Goal: Information Seeking & Learning: Learn about a topic

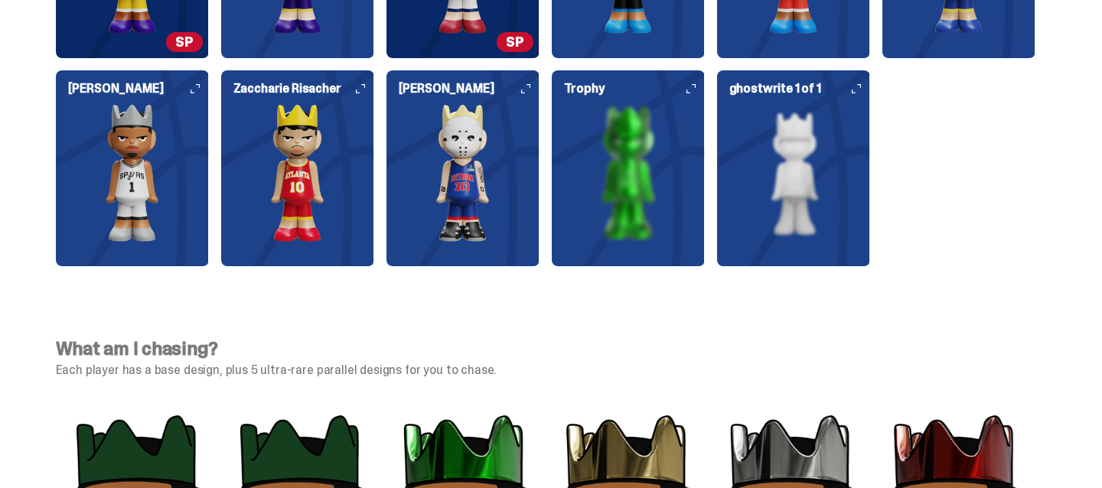
scroll to position [4461, 0]
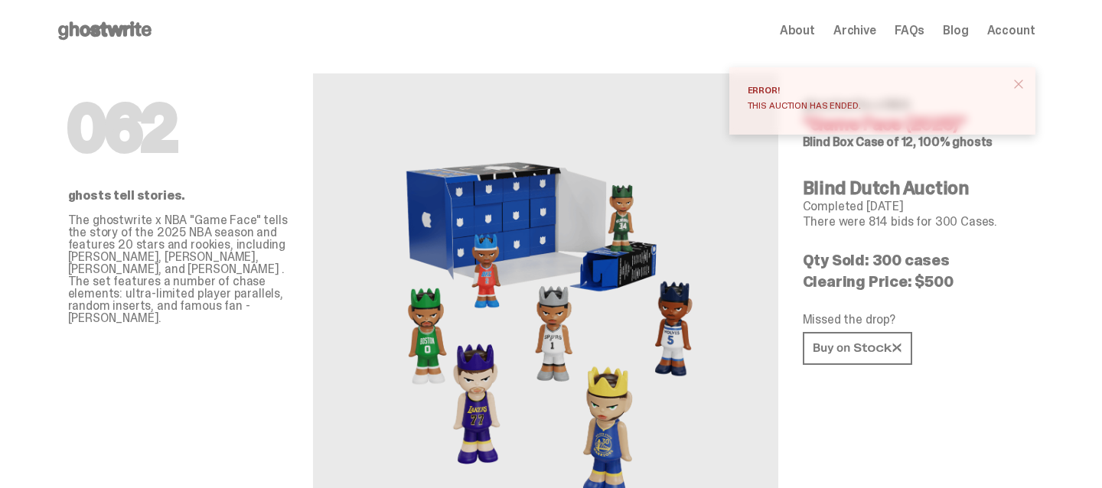
click at [1026, 80] on span "close" at bounding box center [1018, 84] width 15 height 15
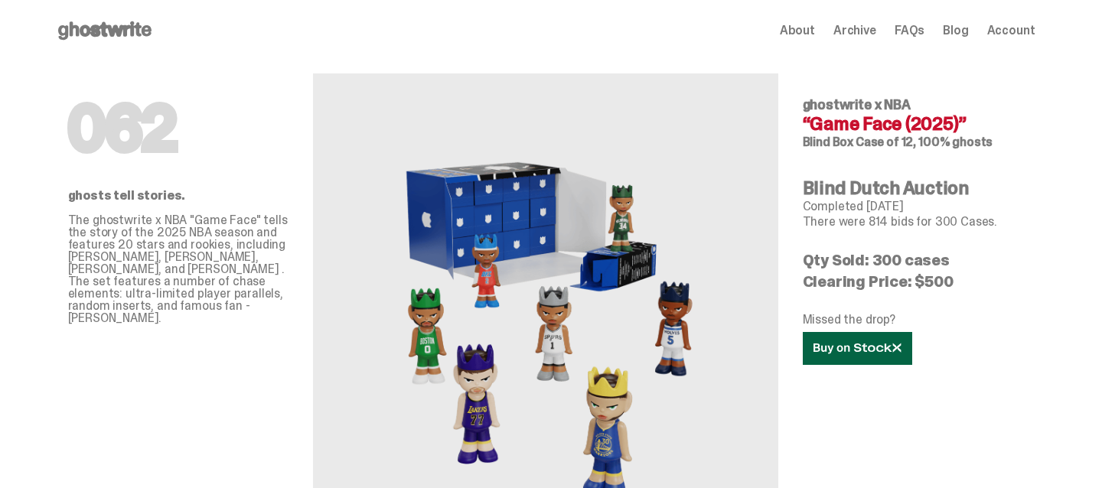
click at [872, 351] on use at bounding box center [857, 348] width 87 height 11
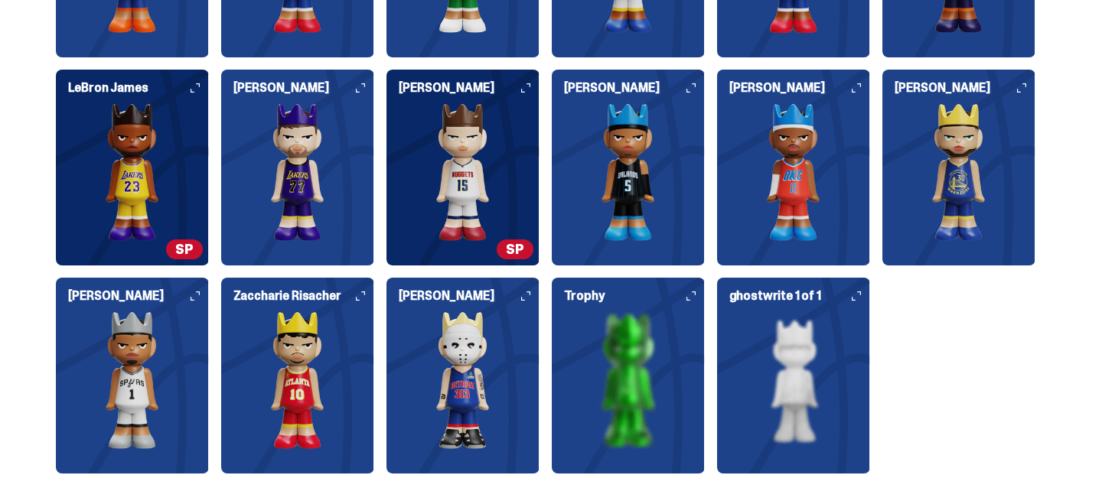
scroll to position [4258, 0]
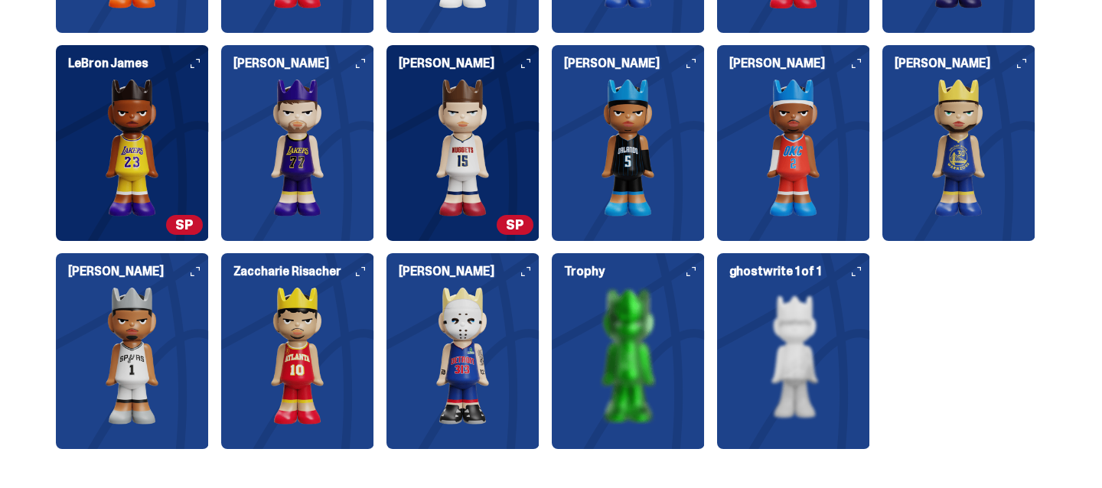
click at [667, 308] on img at bounding box center [628, 356] width 153 height 138
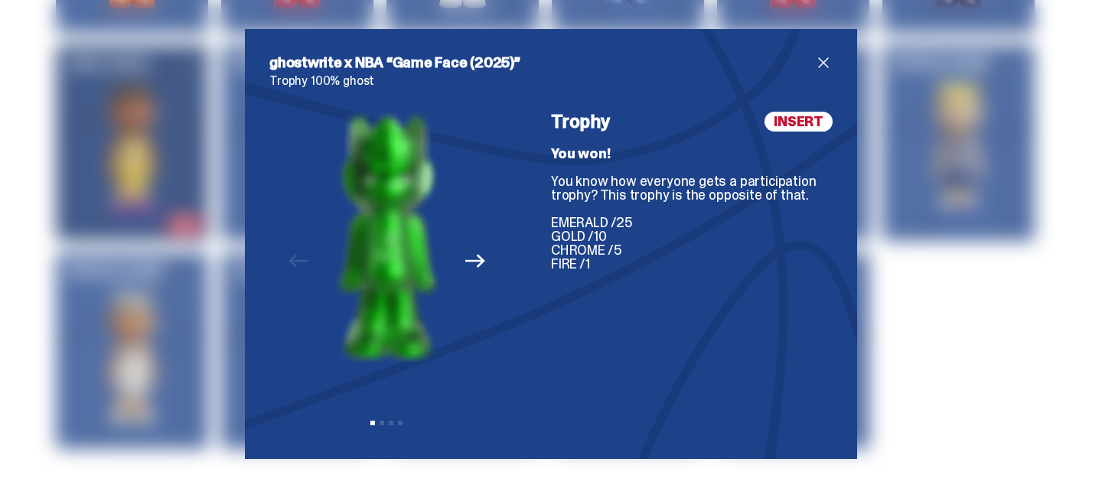
click at [824, 65] on span "close" at bounding box center [823, 63] width 18 height 18
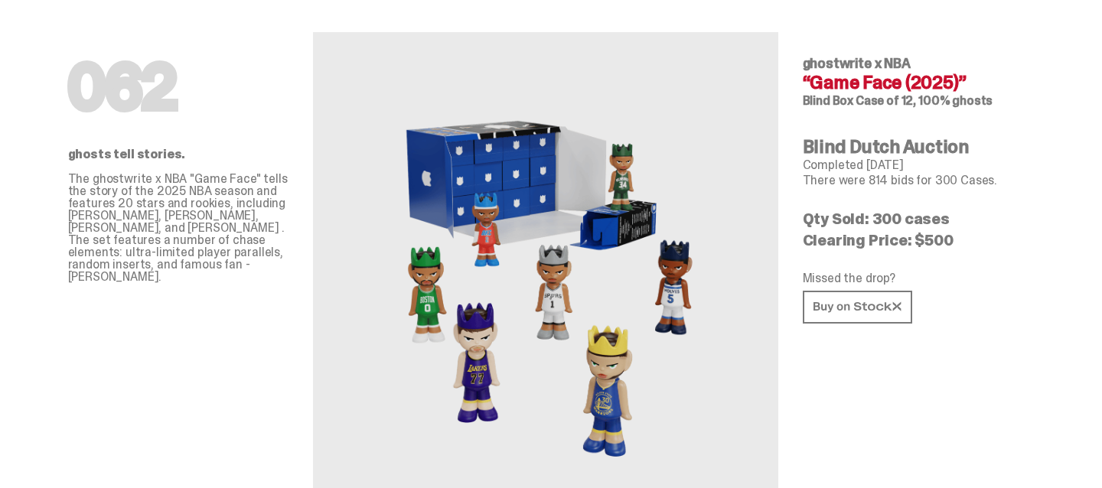
scroll to position [0, 0]
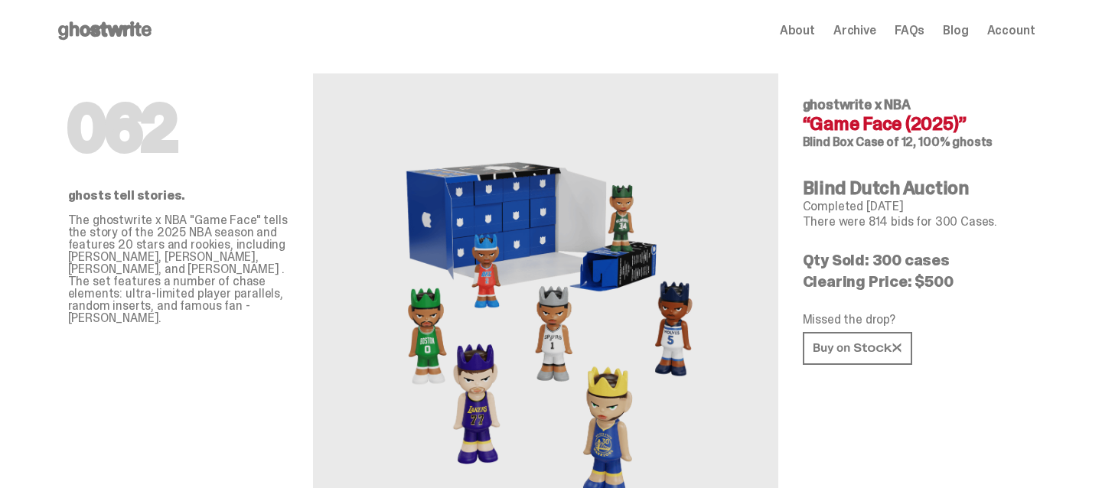
click at [1020, 34] on span "Account" at bounding box center [1011, 30] width 48 height 12
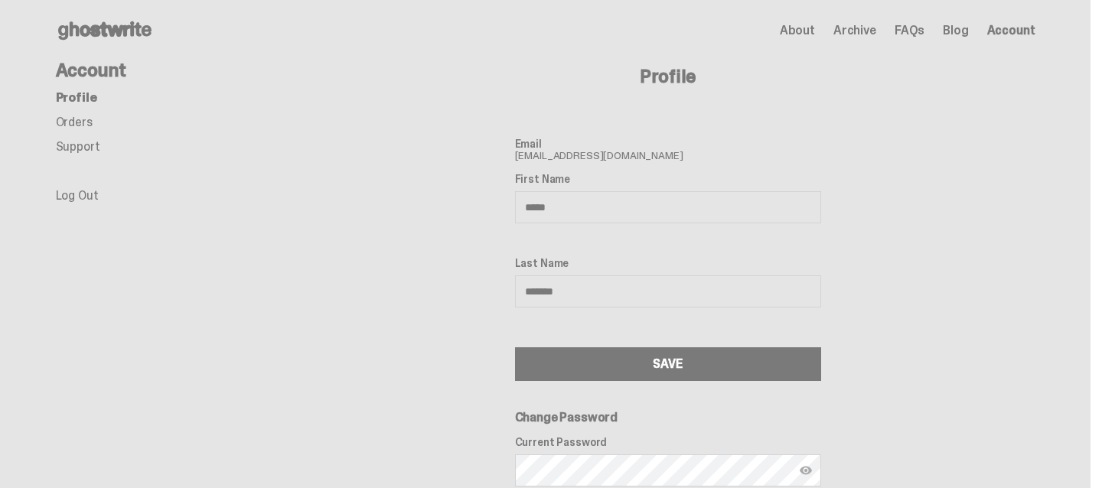
click at [88, 117] on link "Orders" at bounding box center [74, 122] width 37 height 16
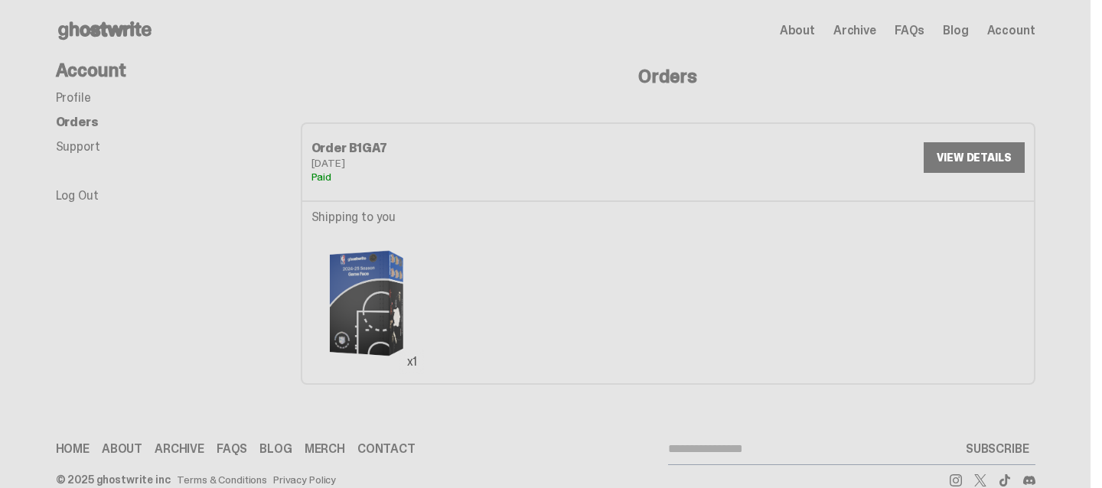
click at [964, 155] on link "VIEW DETAILS" at bounding box center [974, 157] width 100 height 31
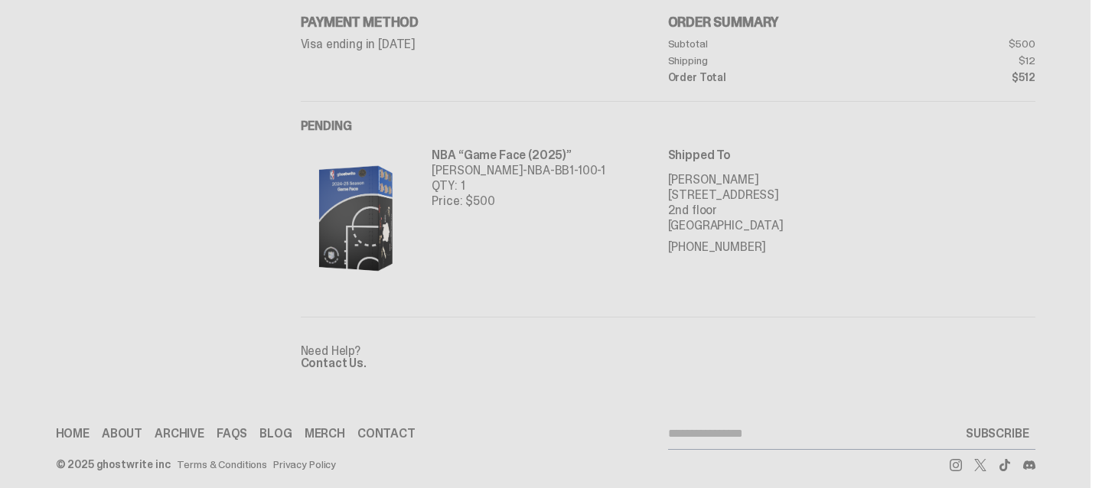
scroll to position [213, 0]
click at [550, 151] on p "NBA “Game Face (2025)”" at bounding box center [519, 156] width 174 height 15
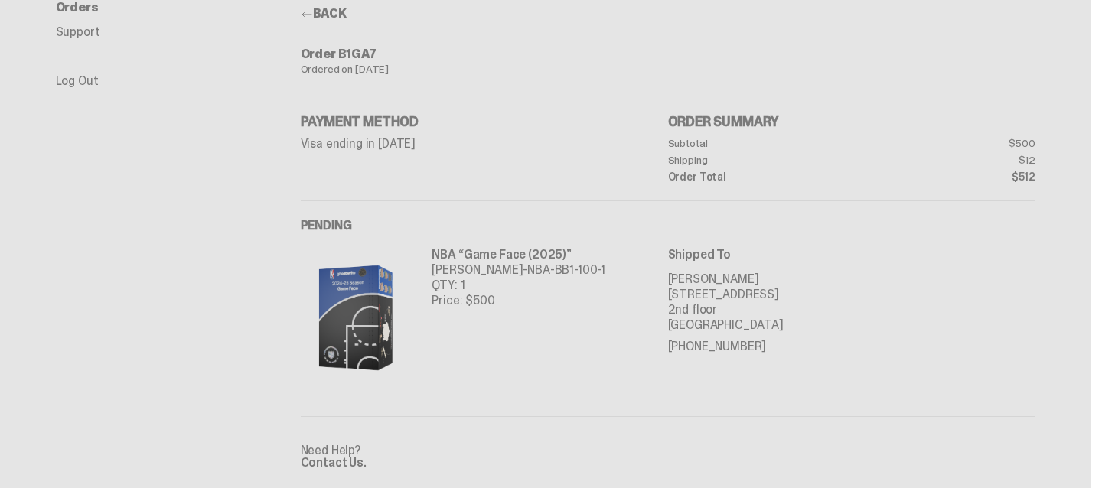
scroll to position [0, 0]
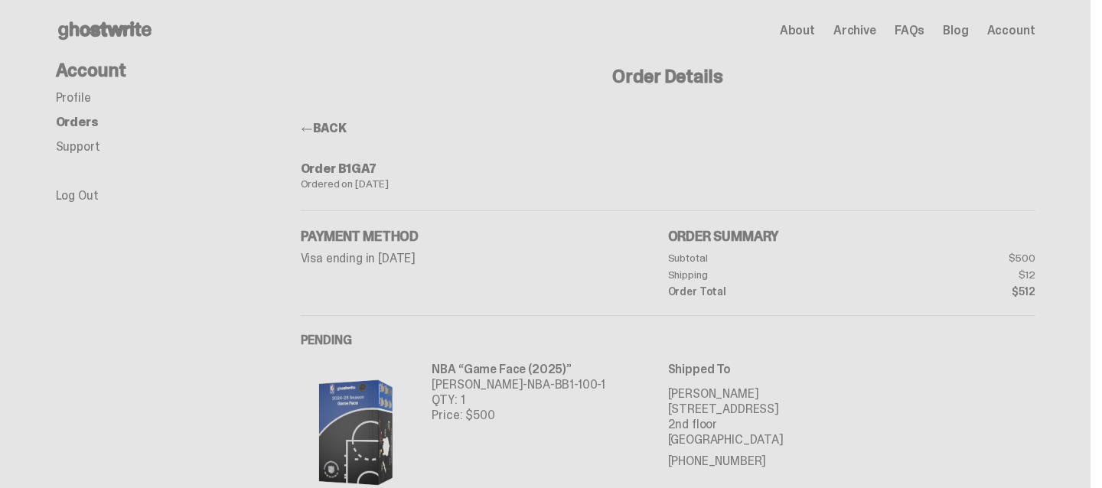
click at [100, 34] on use at bounding box center [104, 30] width 93 height 18
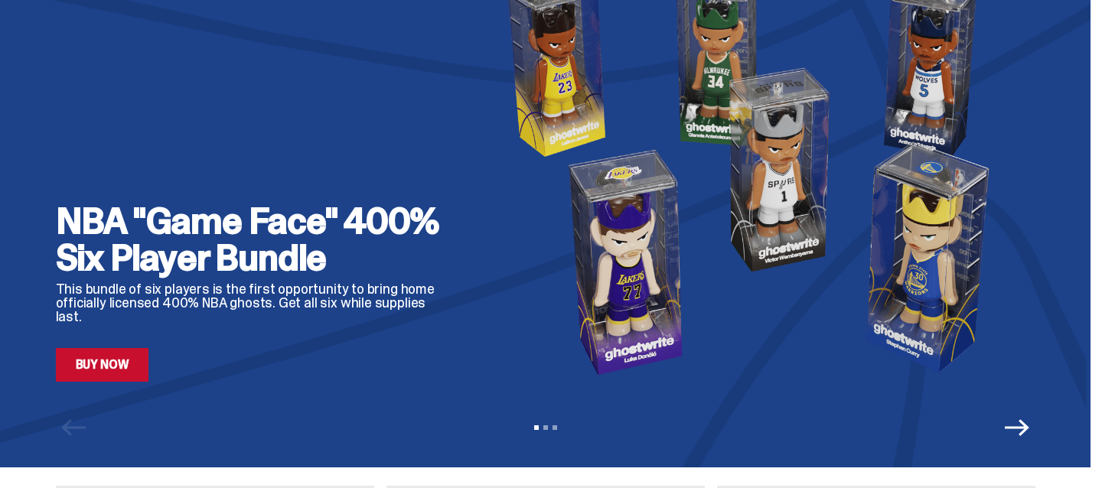
scroll to position [61, 0]
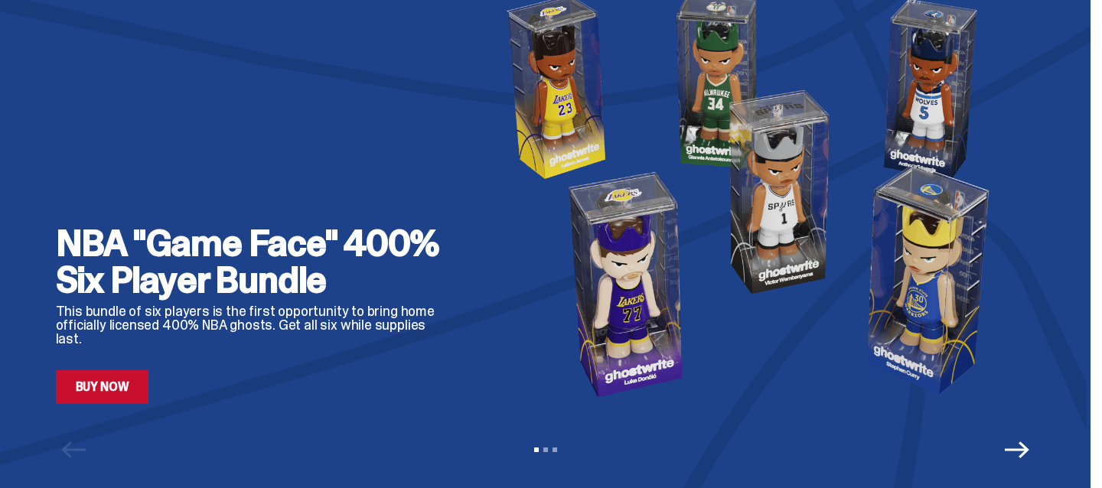
click at [128, 374] on link "Buy Now" at bounding box center [102, 387] width 93 height 34
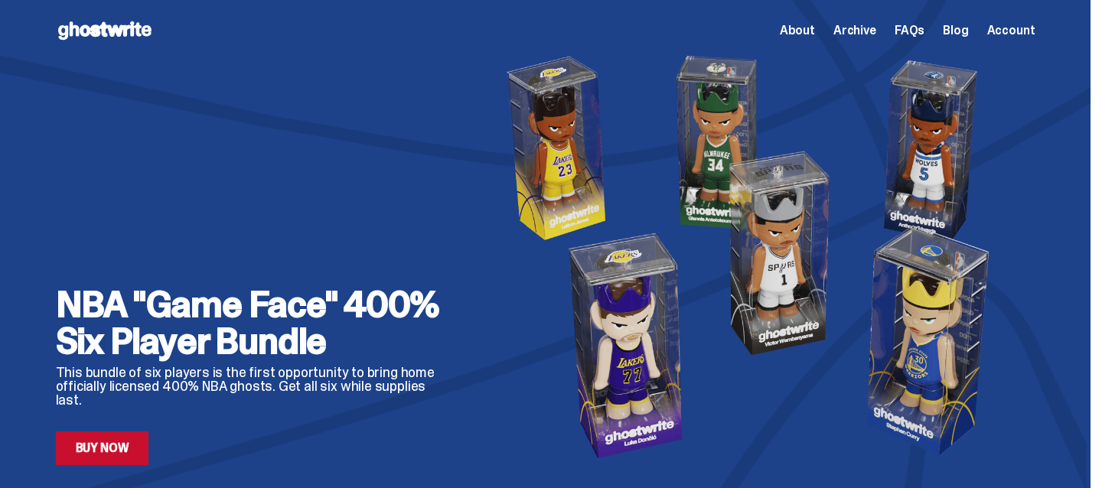
click at [873, 36] on span "Archive" at bounding box center [854, 30] width 43 height 12
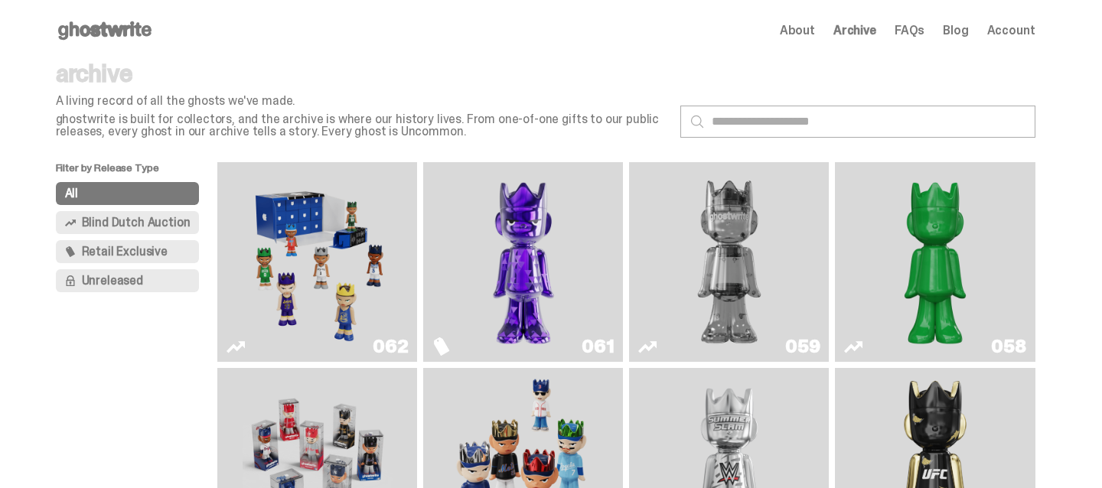
click at [302, 260] on img "Game Face (2025)" at bounding box center [318, 262] width 150 height 188
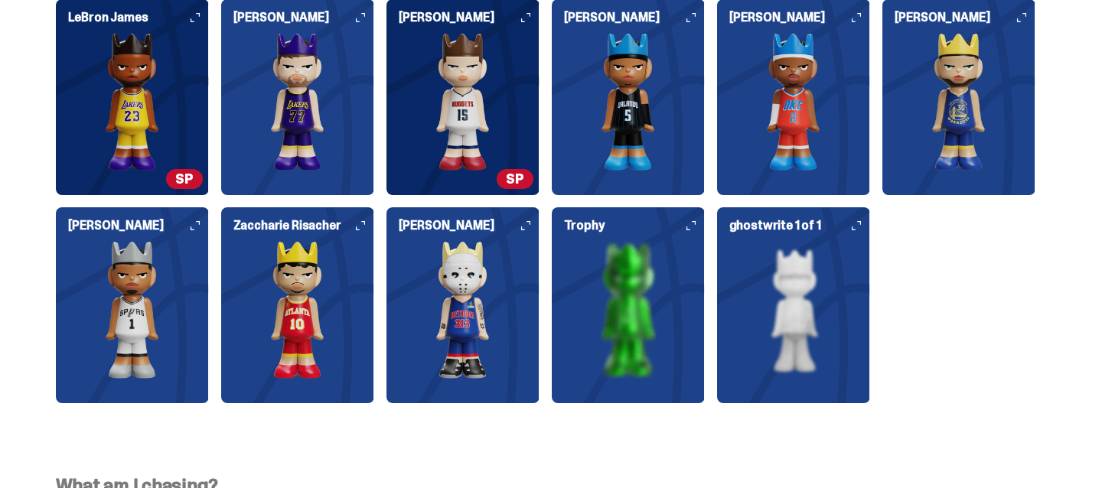
scroll to position [4307, 0]
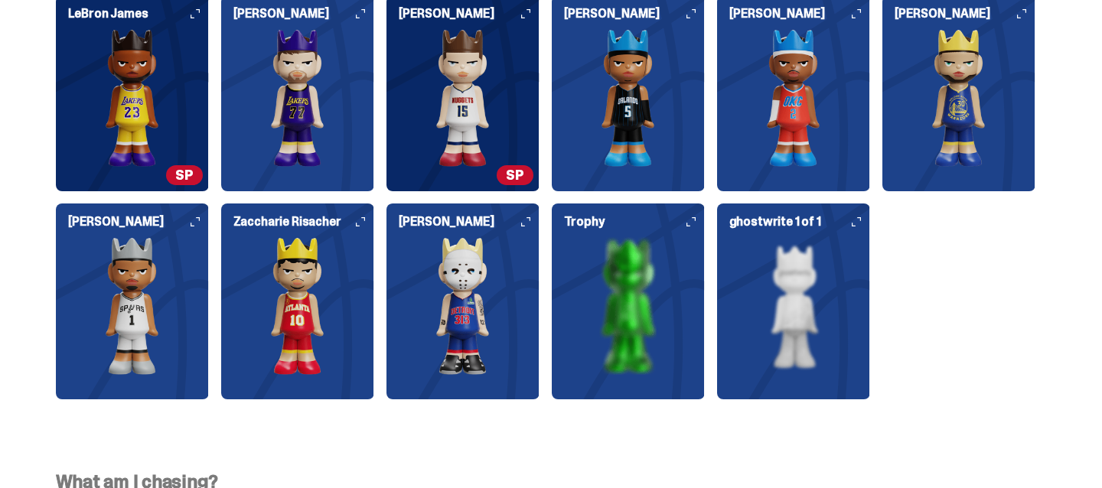
click at [680, 265] on img at bounding box center [628, 306] width 153 height 138
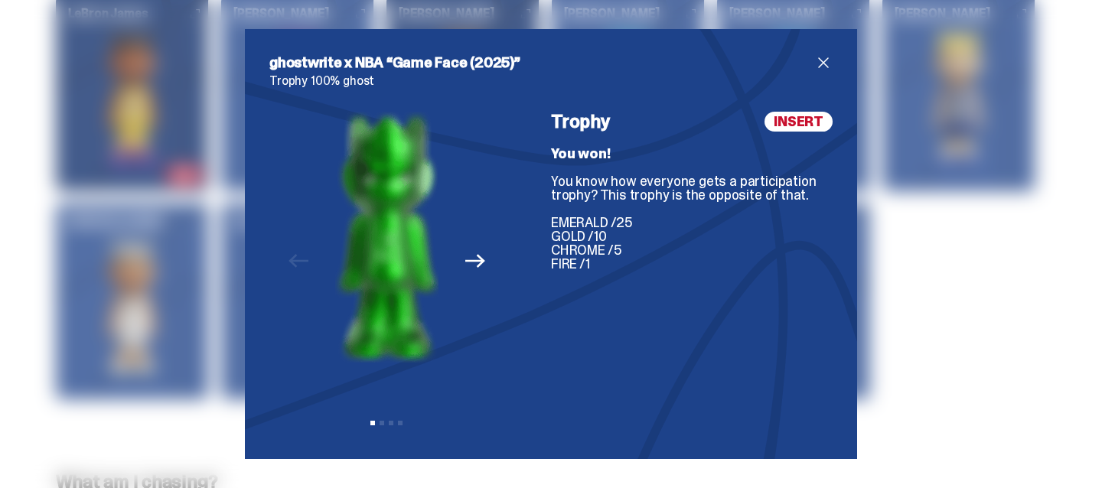
click at [801, 129] on span "INSERT" at bounding box center [799, 122] width 68 height 20
click at [832, 60] on span "close" at bounding box center [823, 63] width 18 height 18
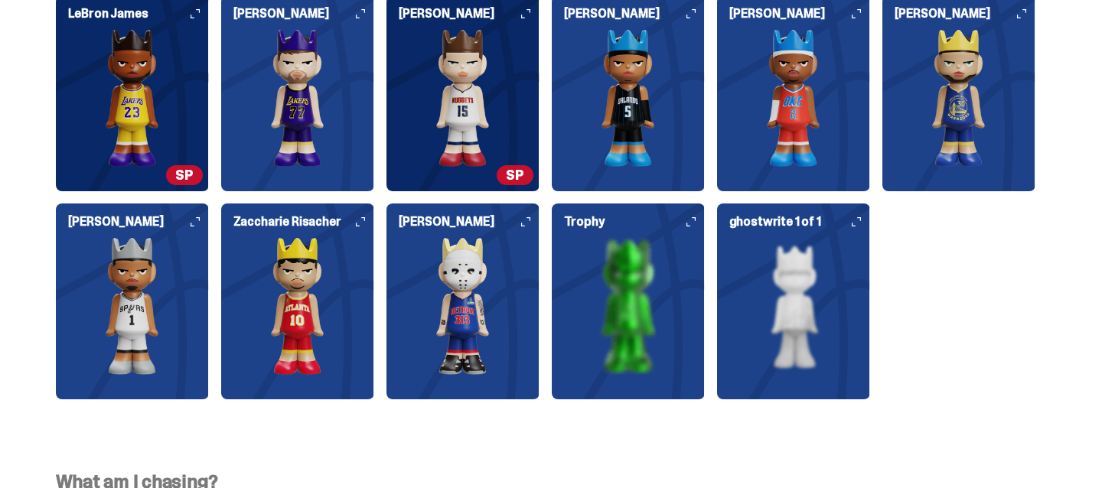
click at [789, 315] on img at bounding box center [793, 306] width 153 height 138
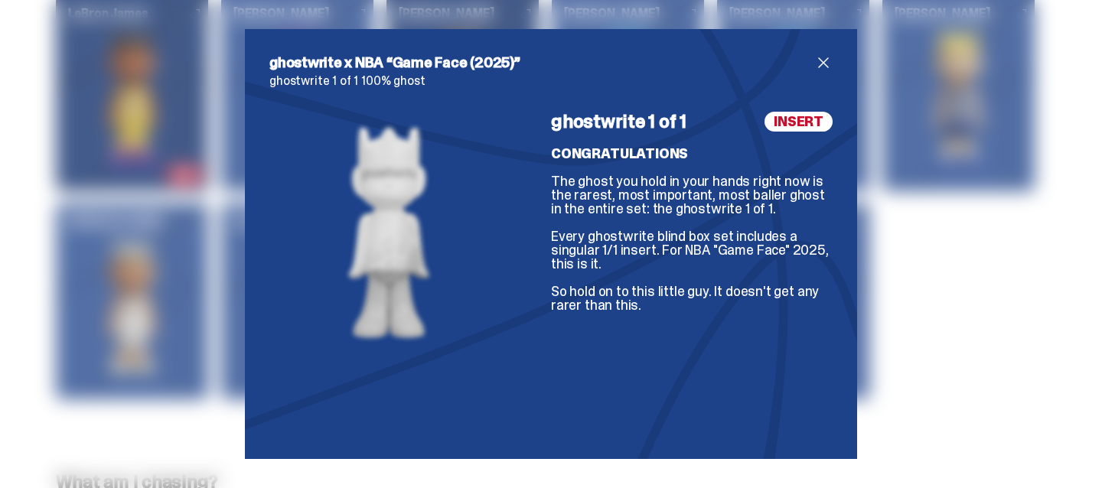
click at [817, 66] on span "close" at bounding box center [823, 63] width 18 height 18
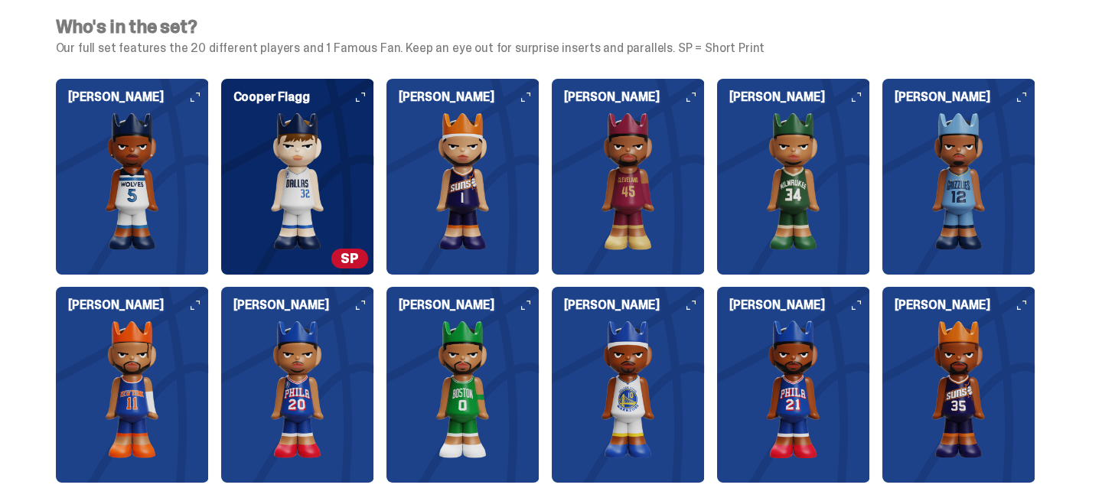
scroll to position [3815, 0]
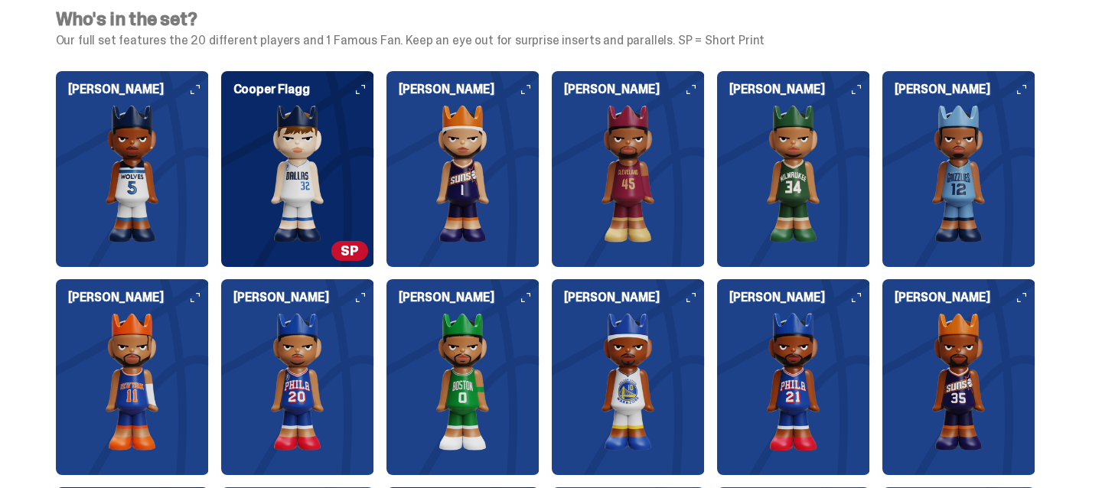
click at [350, 250] on span "SP" at bounding box center [349, 251] width 37 height 20
click at [325, 165] on img at bounding box center [297, 174] width 153 height 138
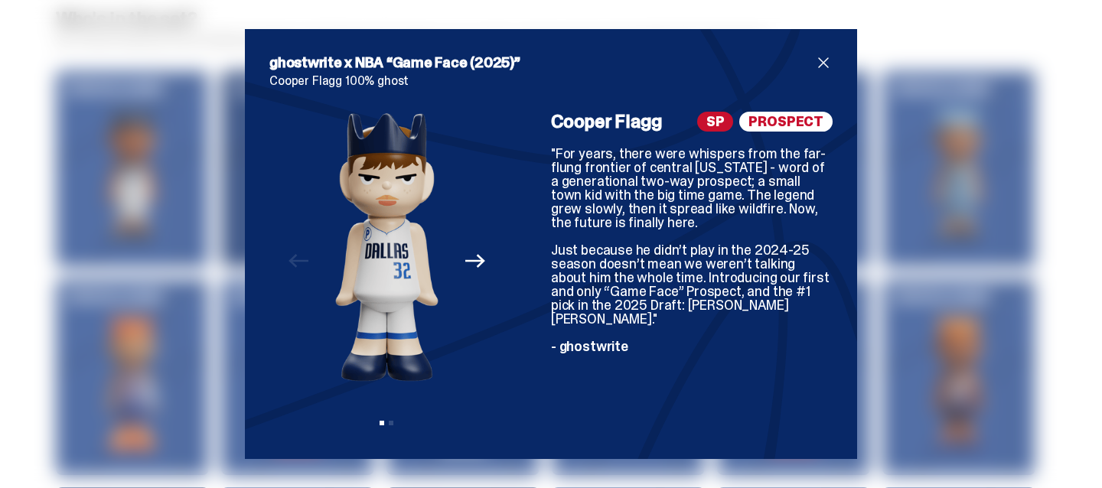
click at [827, 67] on span "close" at bounding box center [823, 63] width 18 height 18
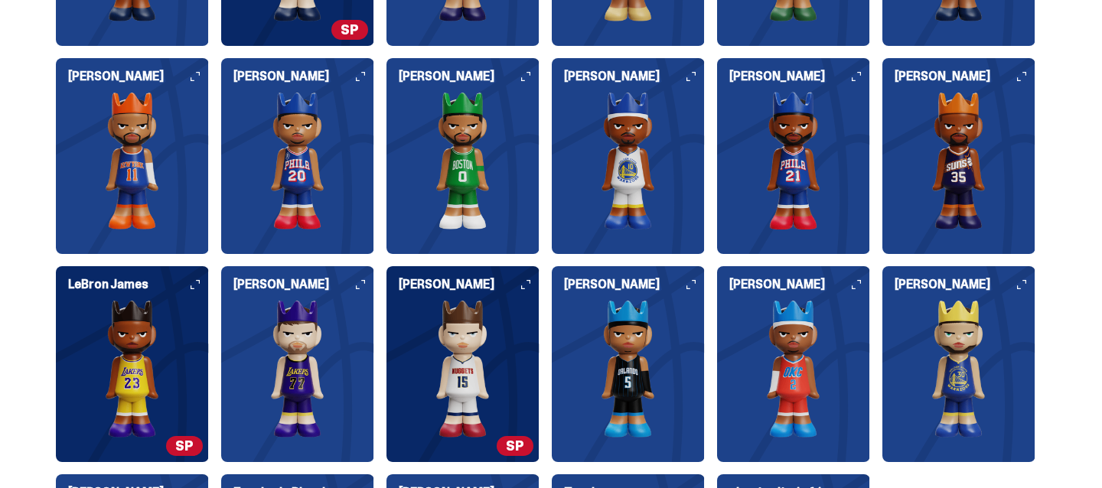
scroll to position [4052, 0]
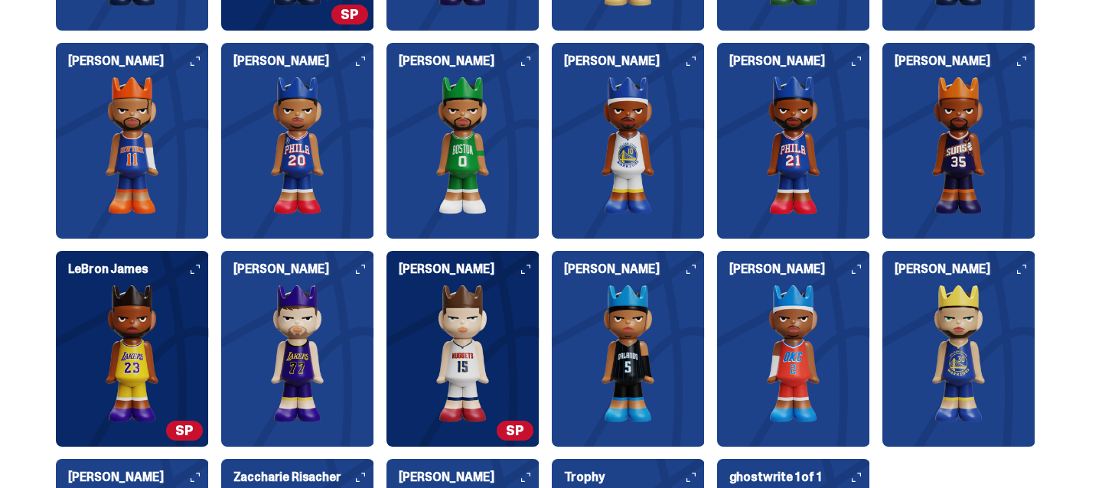
click at [166, 397] on img at bounding box center [132, 354] width 153 height 138
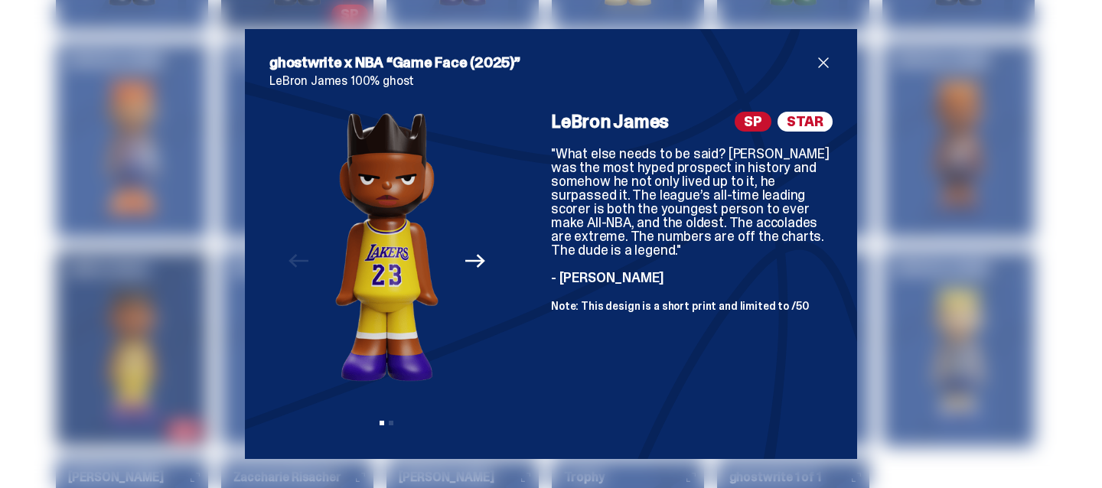
click at [479, 269] on icon "Next" at bounding box center [475, 261] width 20 height 20
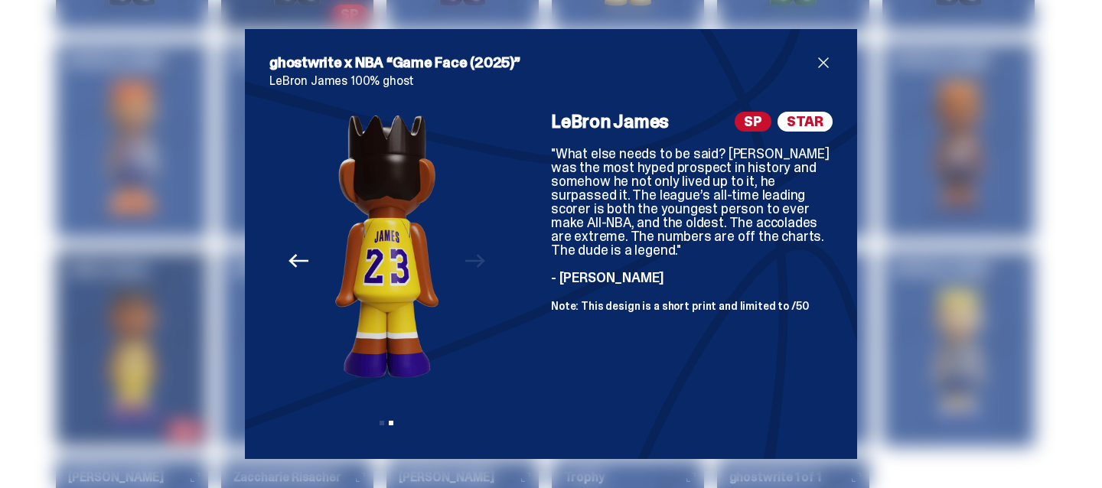
click at [479, 269] on div "Previous Next View slide 1 View slide 2" at bounding box center [386, 273] width 235 height 323
click at [814, 66] on span "close" at bounding box center [823, 63] width 18 height 18
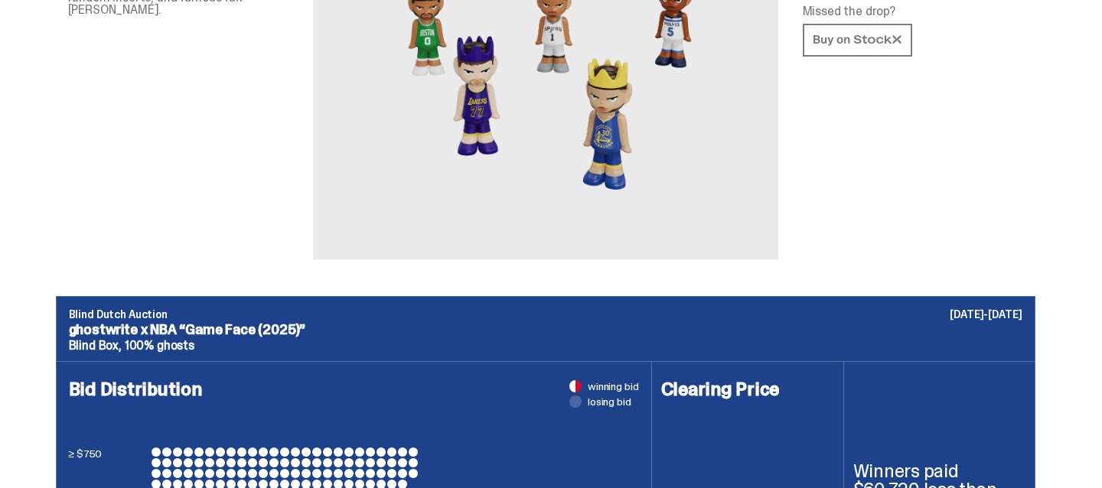
scroll to position [0, 0]
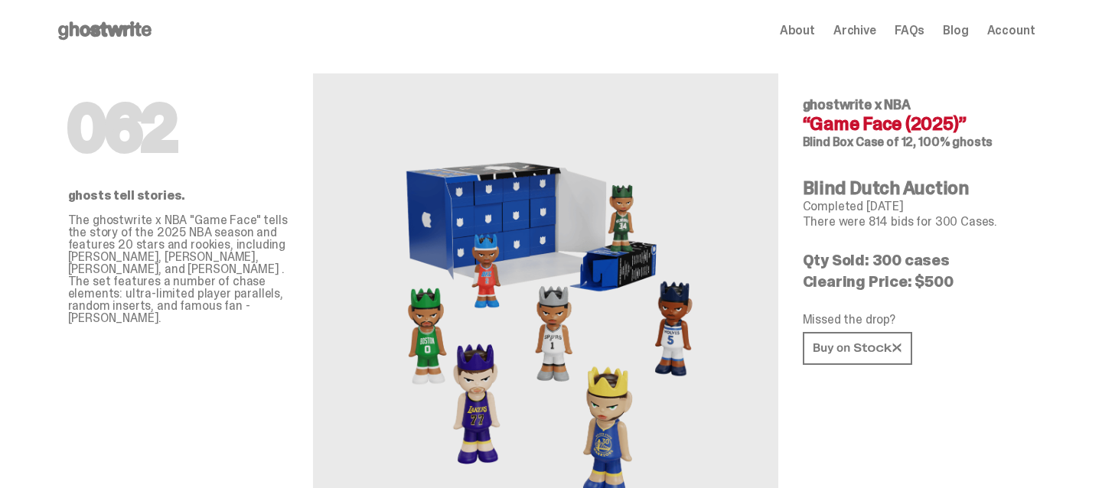
click at [116, 31] on use at bounding box center [104, 30] width 93 height 18
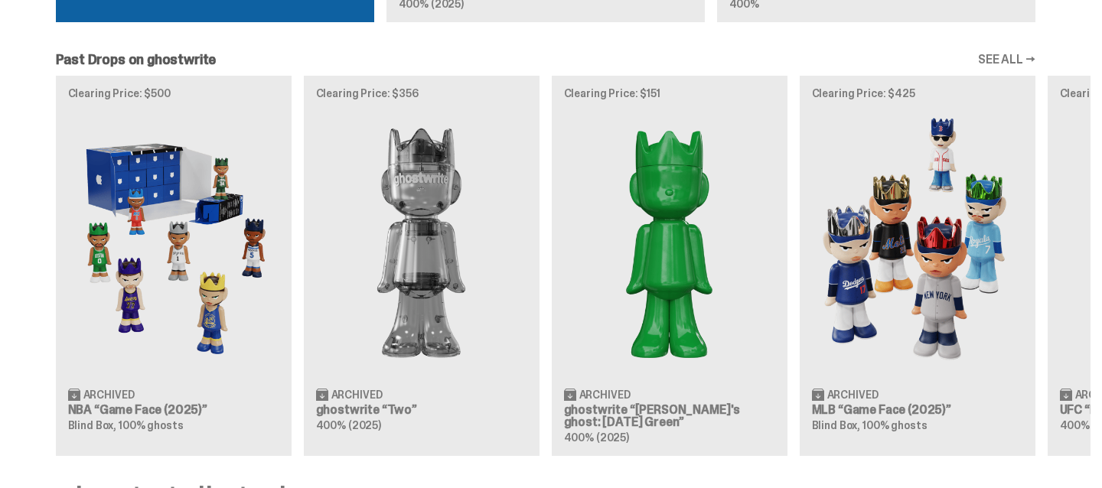
scroll to position [1437, 0]
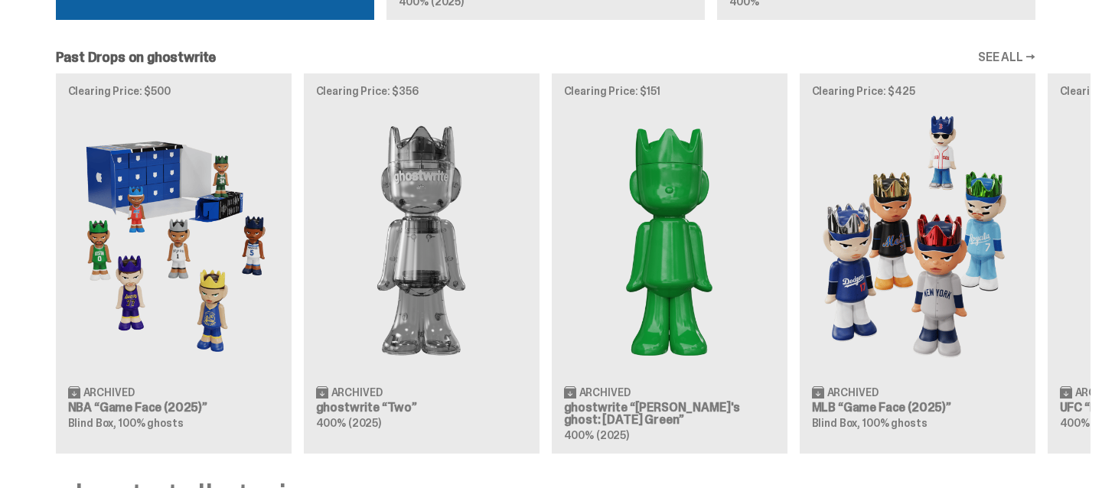
click at [864, 251] on div "Clearing Price: $500 Archived NBA “Game Face (2025)” Blind Box, 100% ghosts Cle…" at bounding box center [545, 263] width 1091 height 380
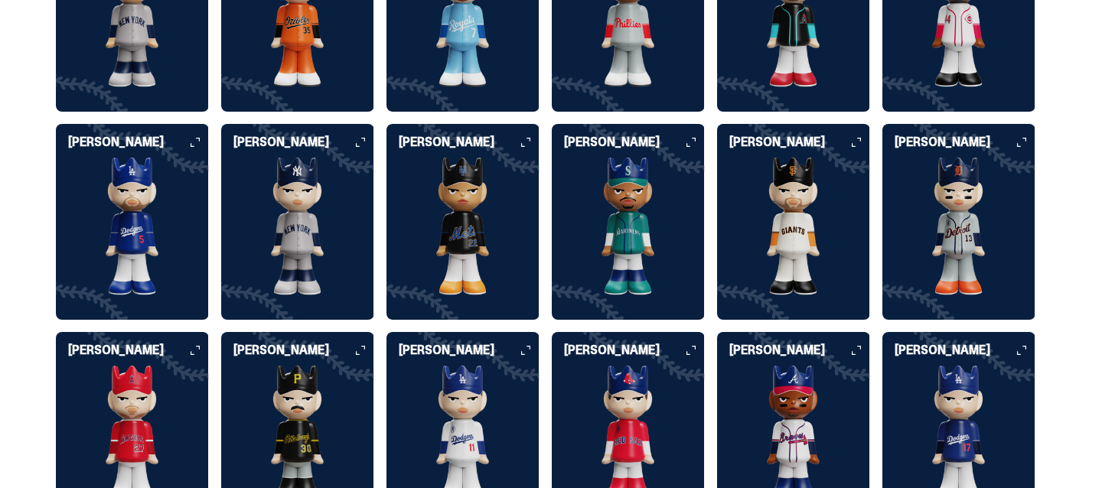
scroll to position [3979, 0]
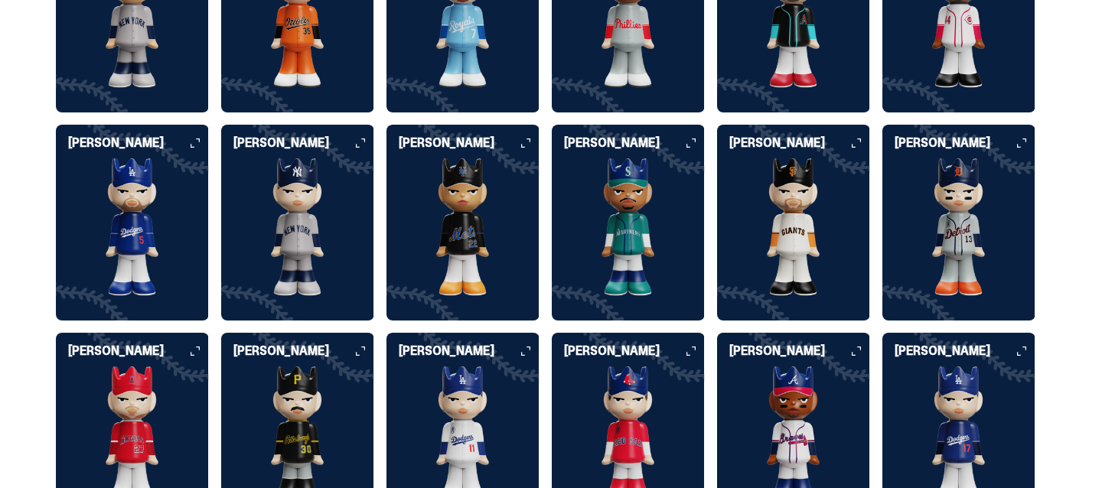
click at [318, 385] on img at bounding box center [297, 436] width 153 height 138
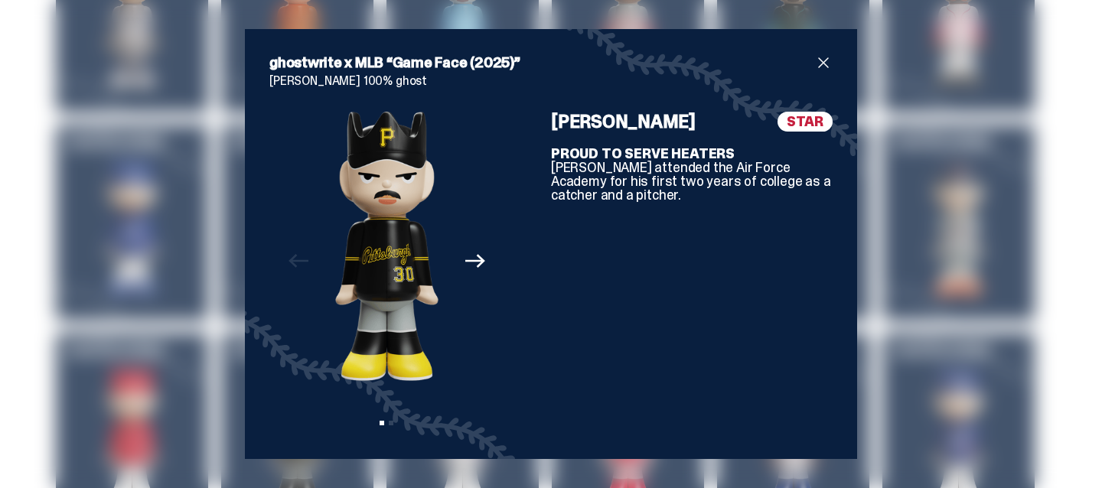
click at [823, 62] on span "close" at bounding box center [823, 63] width 18 height 18
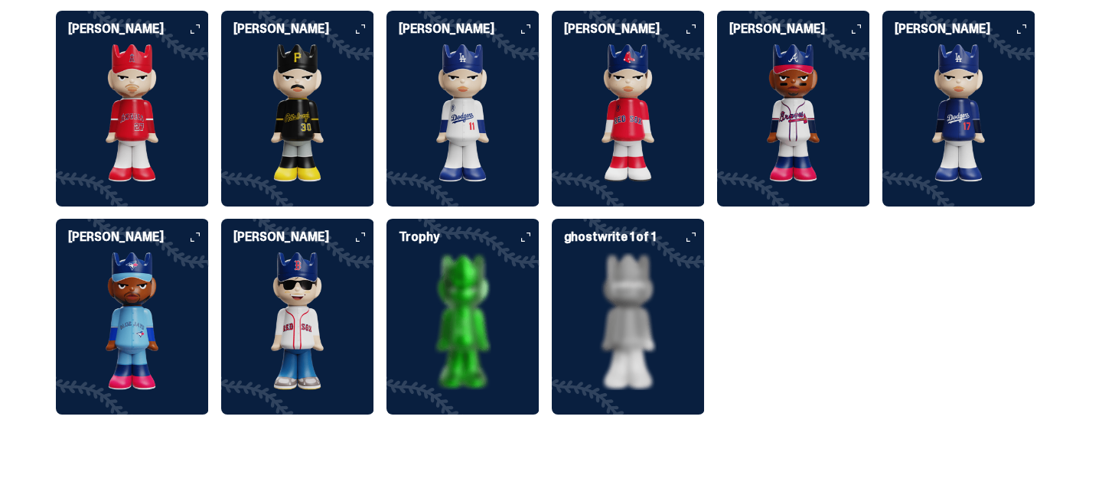
scroll to position [4298, 0]
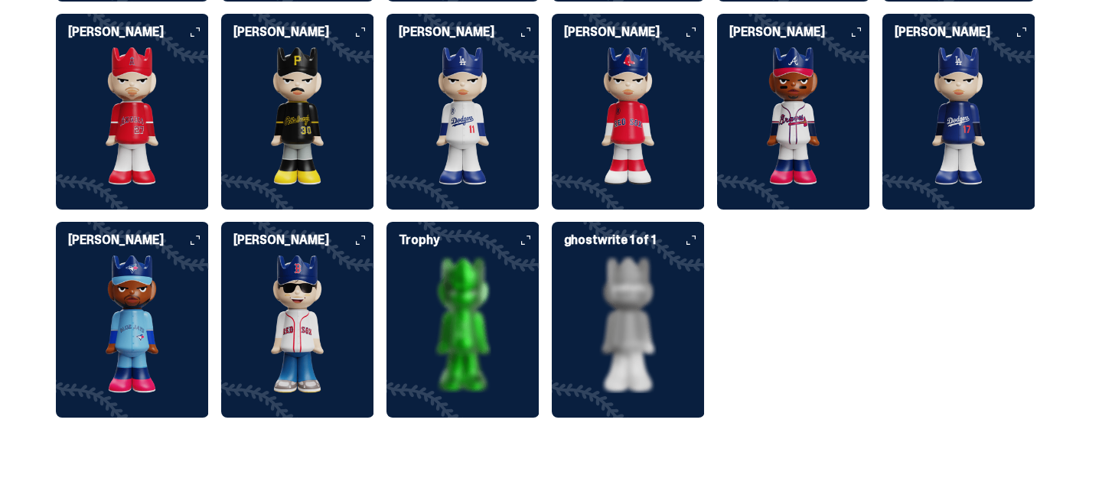
click at [623, 289] on img at bounding box center [628, 325] width 153 height 138
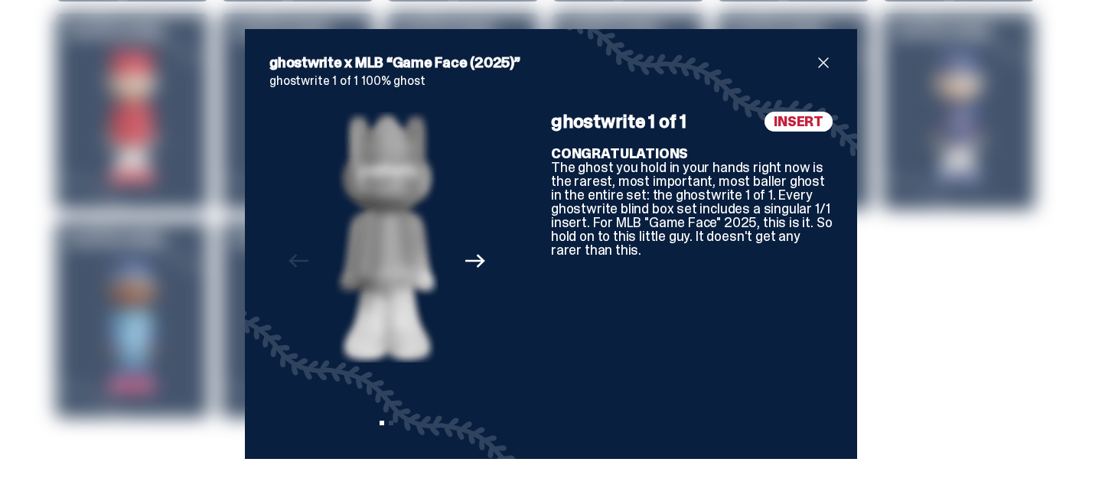
click at [821, 57] on span "close" at bounding box center [823, 63] width 18 height 18
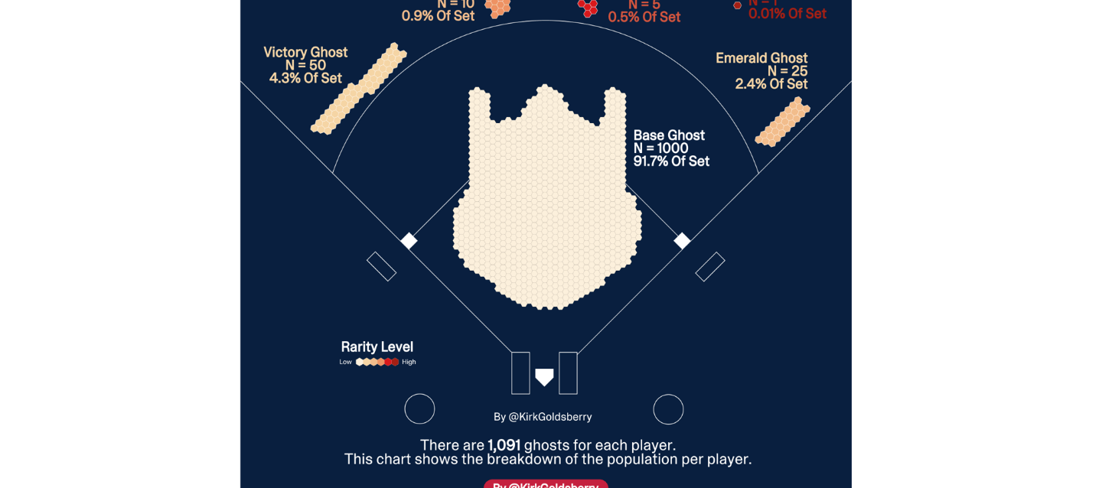
scroll to position [5371, 0]
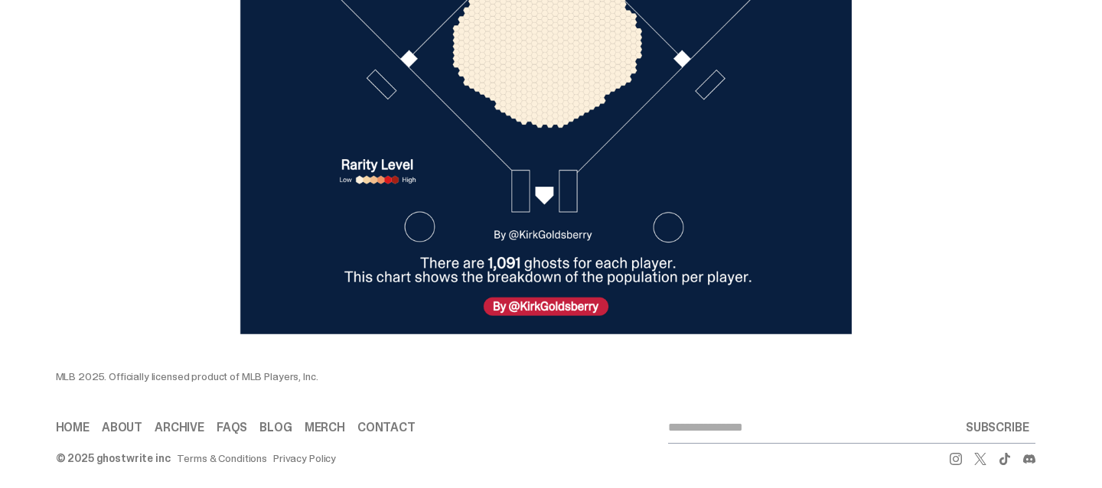
click at [166, 422] on link "Archive" at bounding box center [180, 428] width 50 height 12
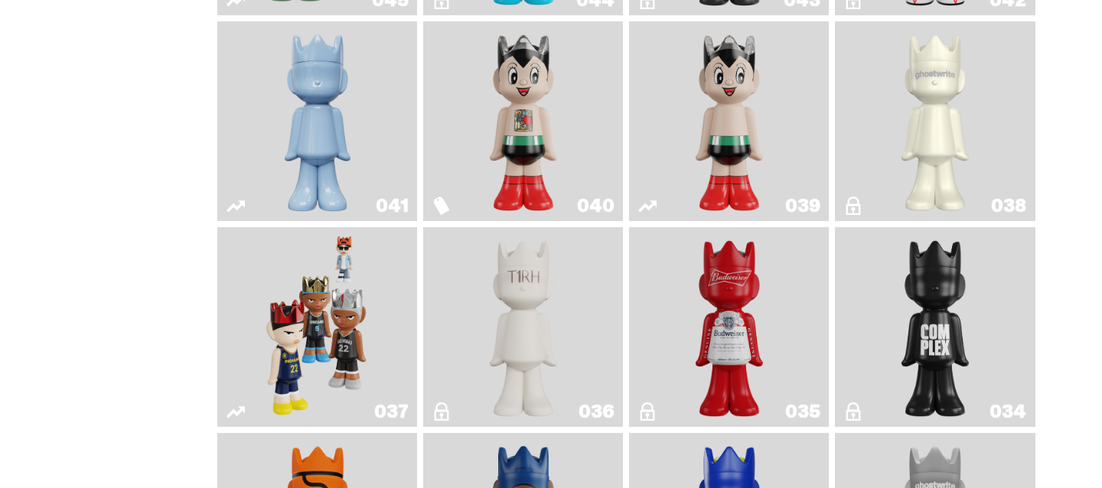
scroll to position [1130, 0]
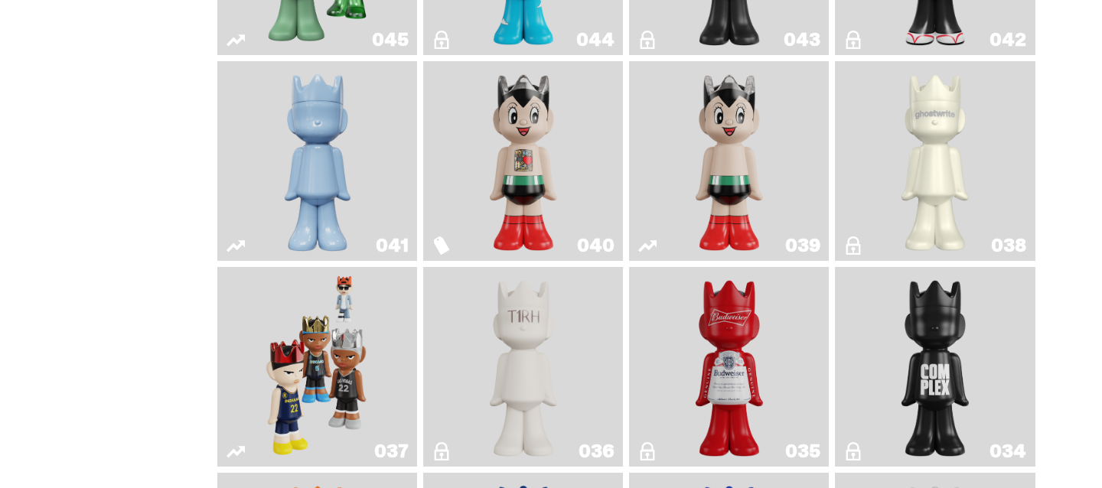
click at [358, 379] on img "Game Face (2024)" at bounding box center [318, 367] width 106 height 188
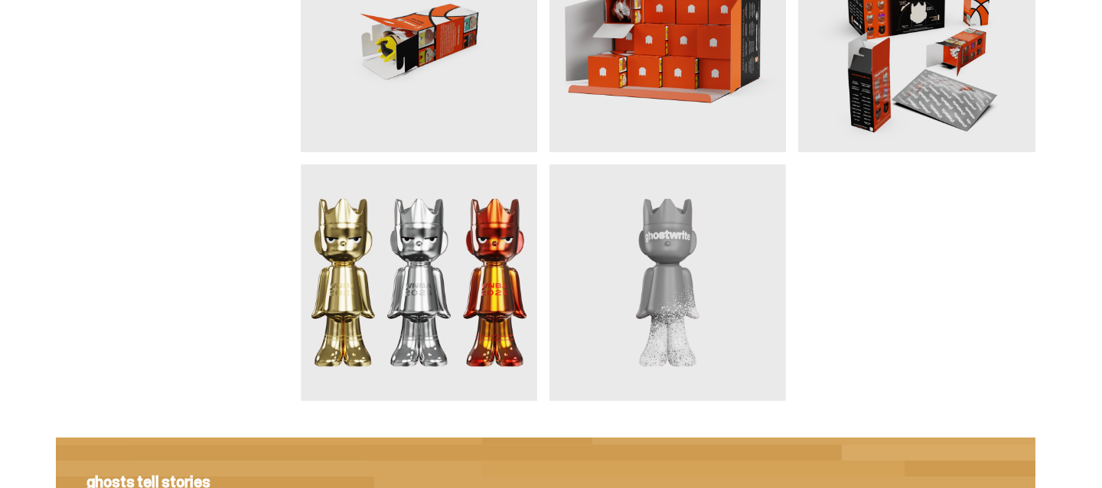
scroll to position [1694, 0]
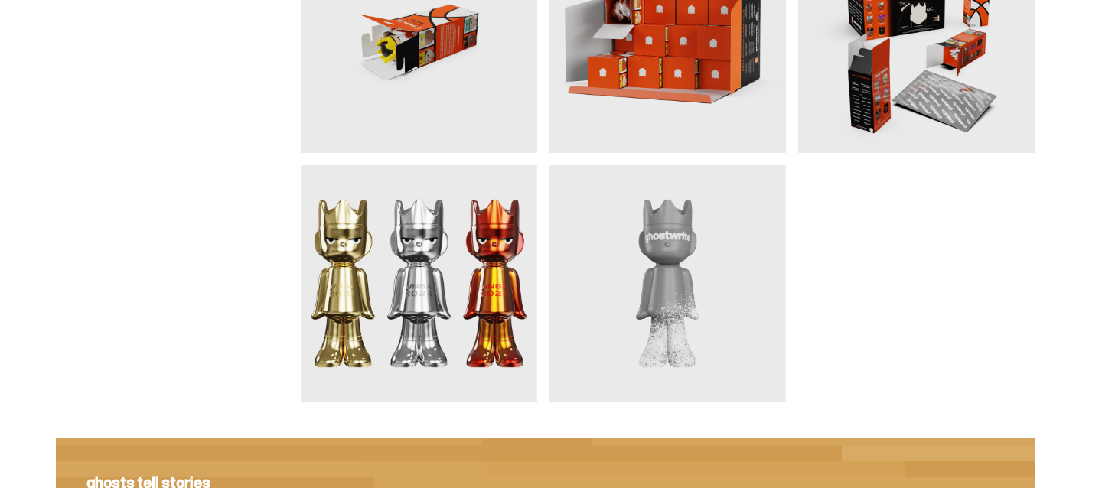
click at [438, 254] on img at bounding box center [419, 283] width 236 height 236
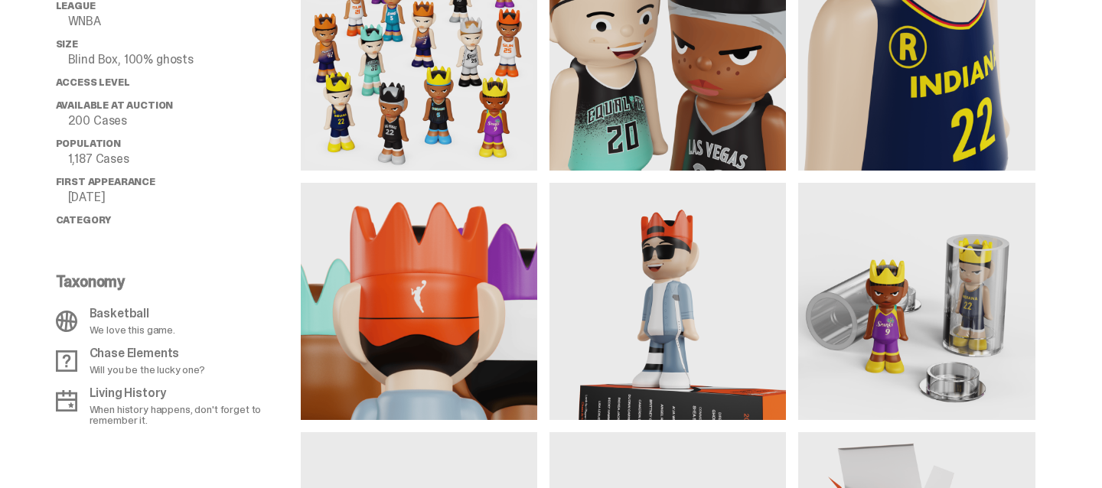
scroll to position [1162, 0]
